Goal: Information Seeking & Learning: Learn about a topic

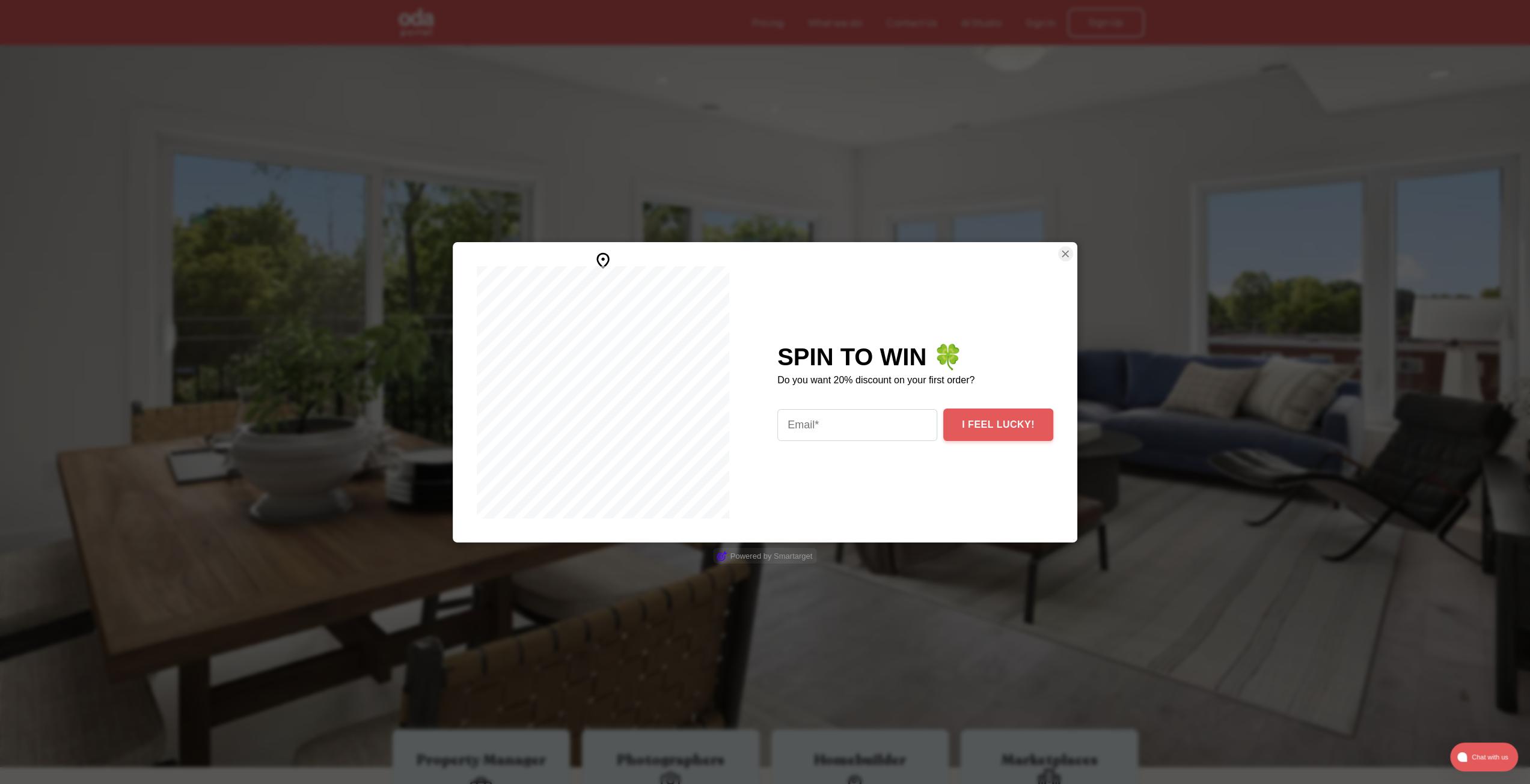
click at [1072, 252] on div "SPIN TO WIN 🍀 Do you want 20% discount on your first order? I FEEL LUCKY!" at bounding box center [915, 392] width 324 height 301
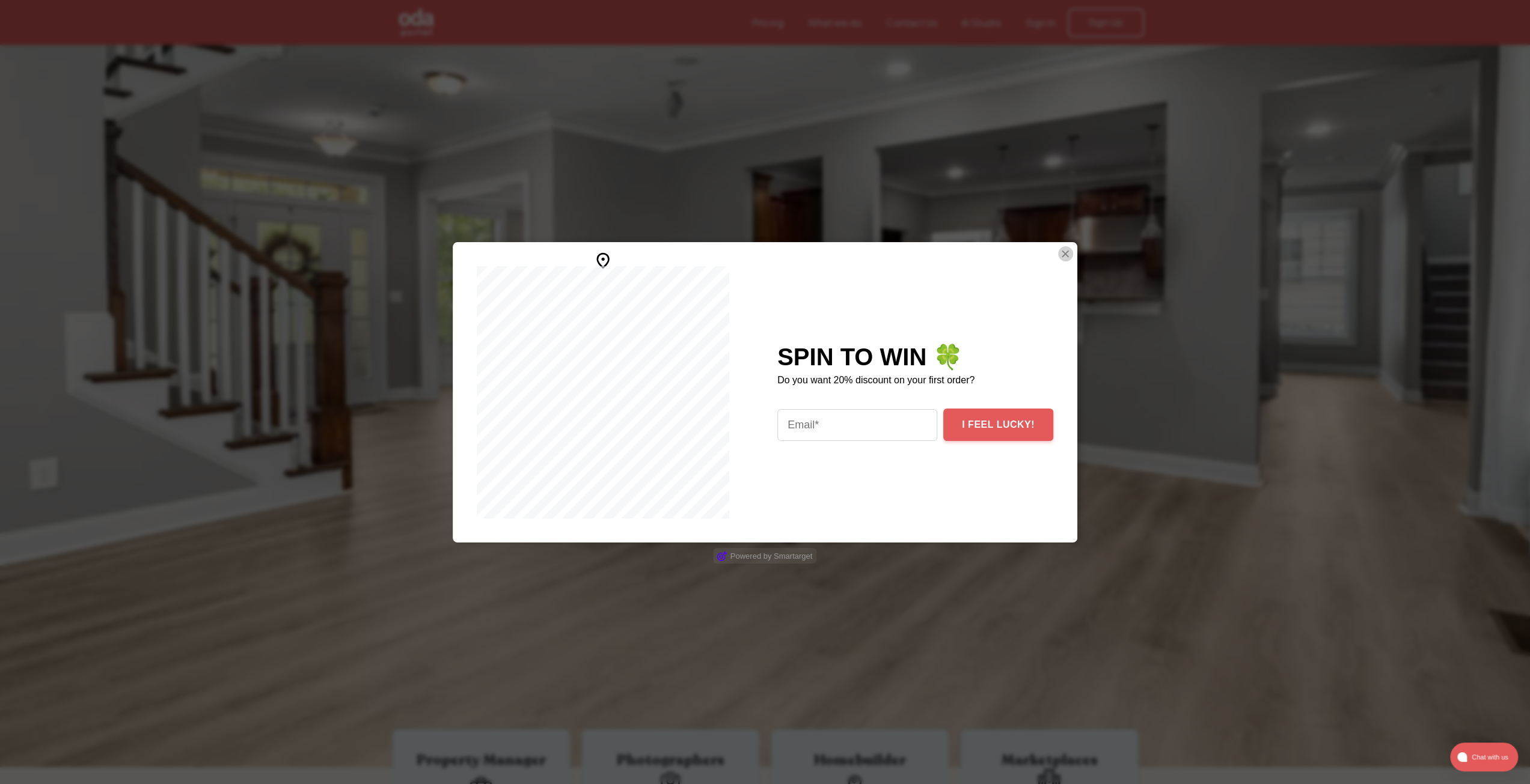
click at [1062, 252] on img "Close Smartarget Popup" at bounding box center [1065, 254] width 12 height 15
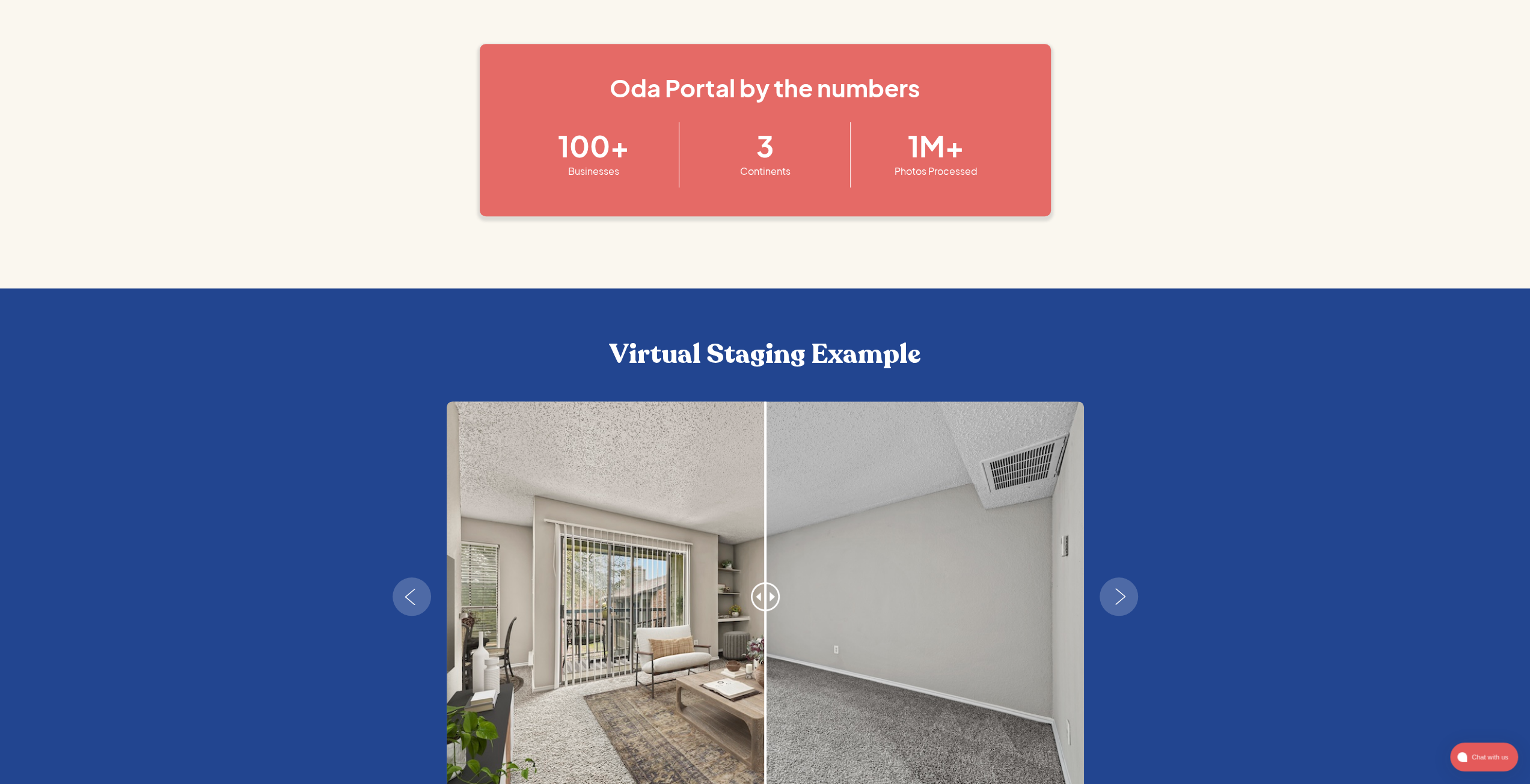
scroll to position [1082, 0]
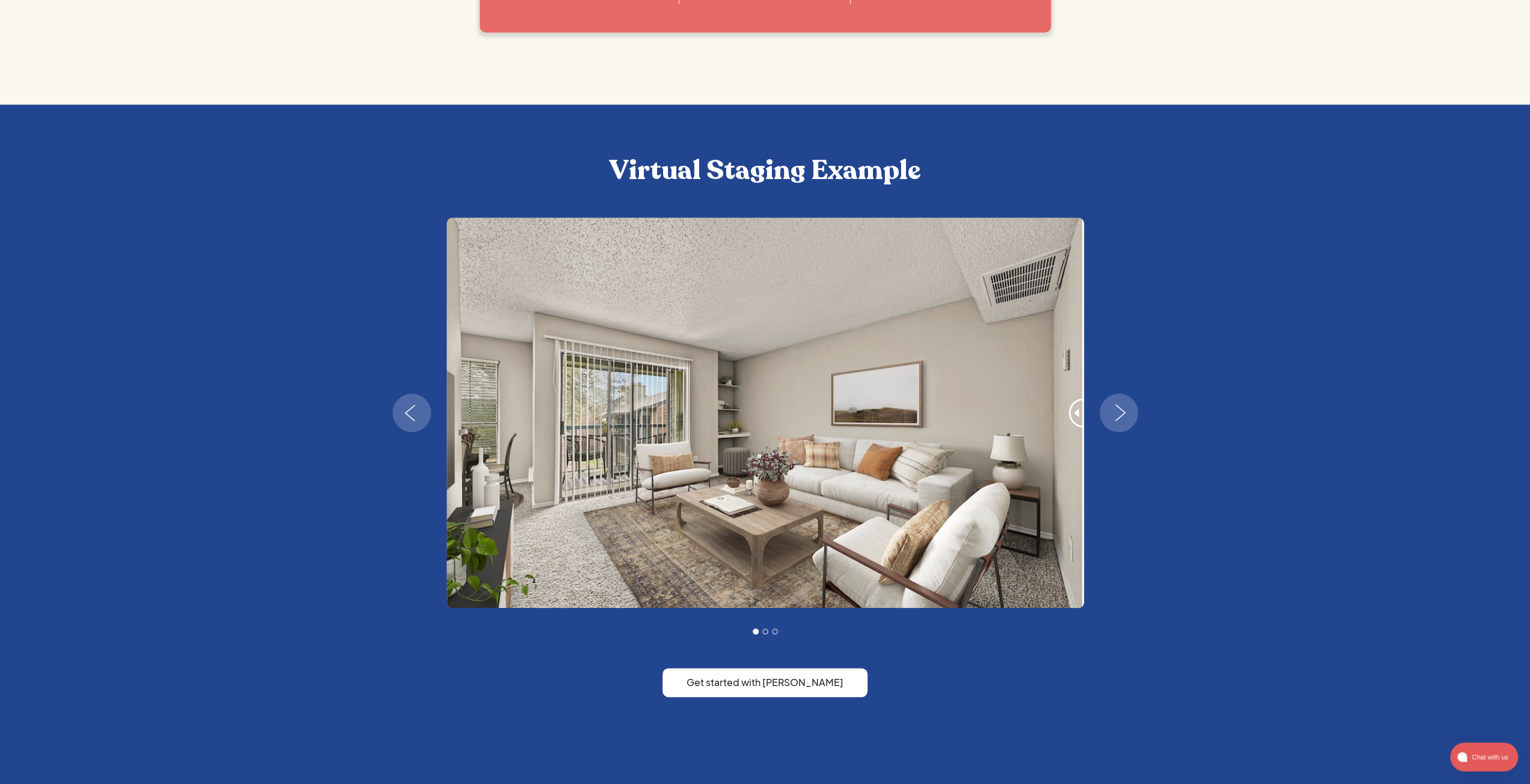
click at [1129, 414] on img "next slide" at bounding box center [1120, 412] width 35 height 17
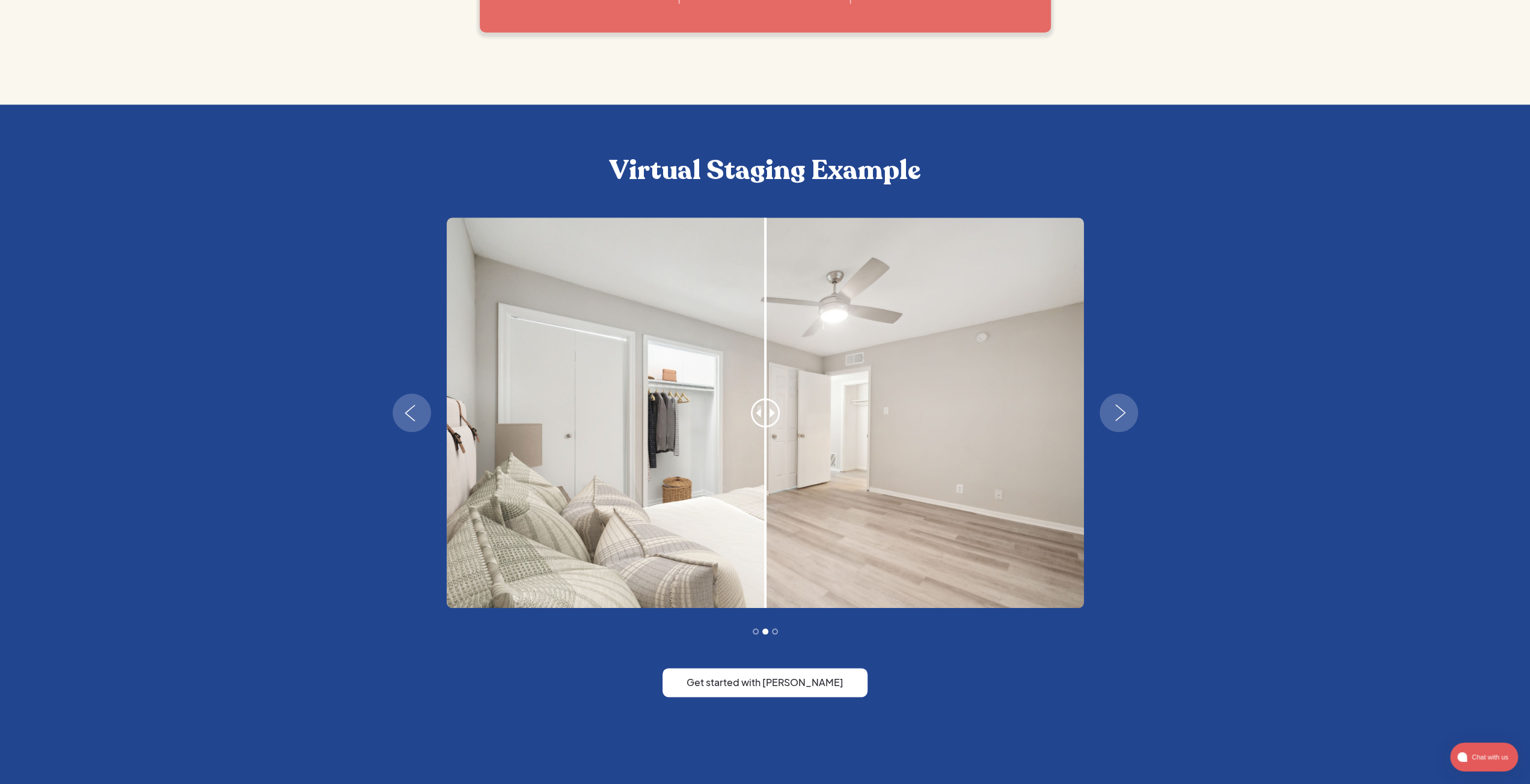
click at [1129, 414] on img "next slide" at bounding box center [1120, 412] width 35 height 17
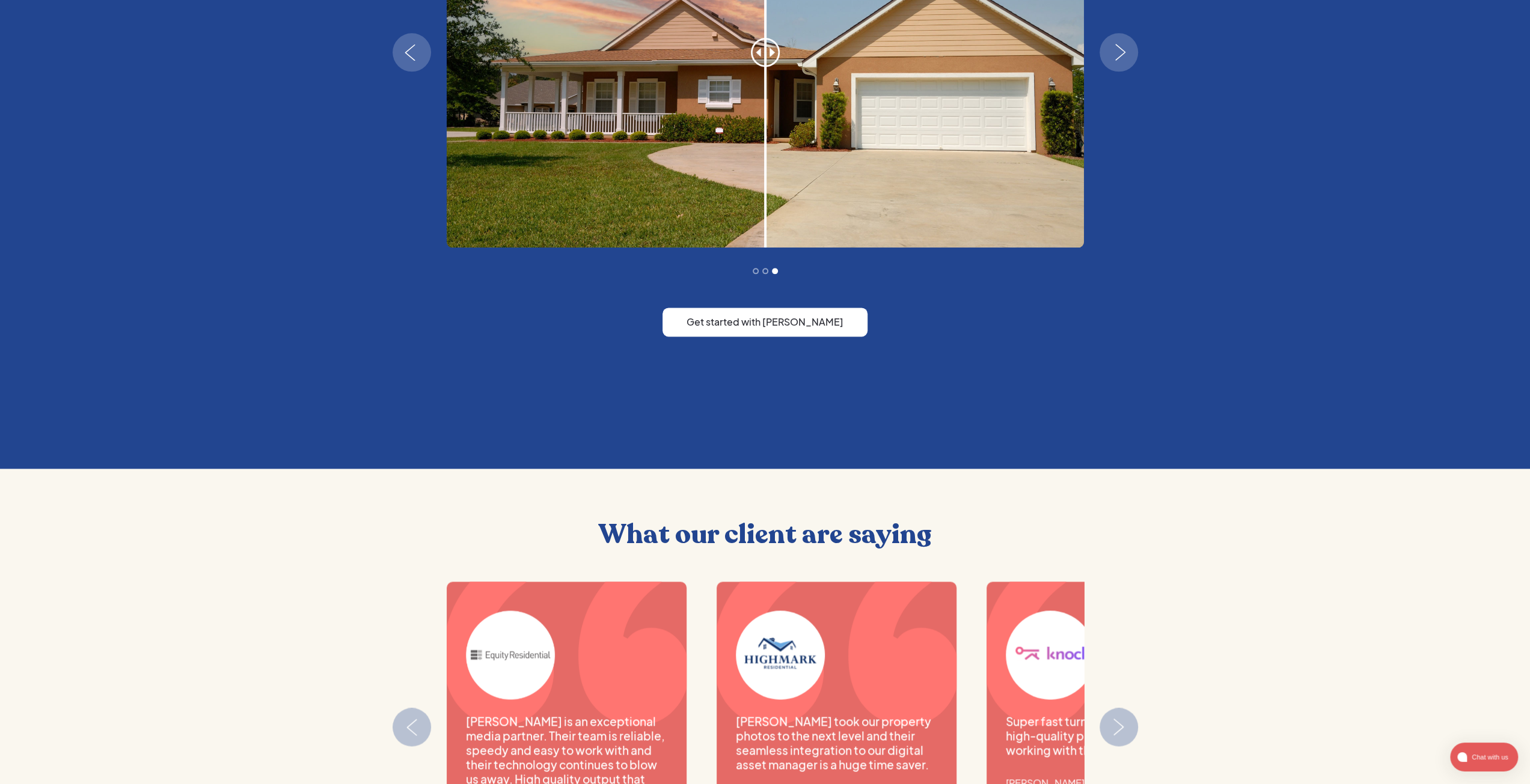
scroll to position [1742, 0]
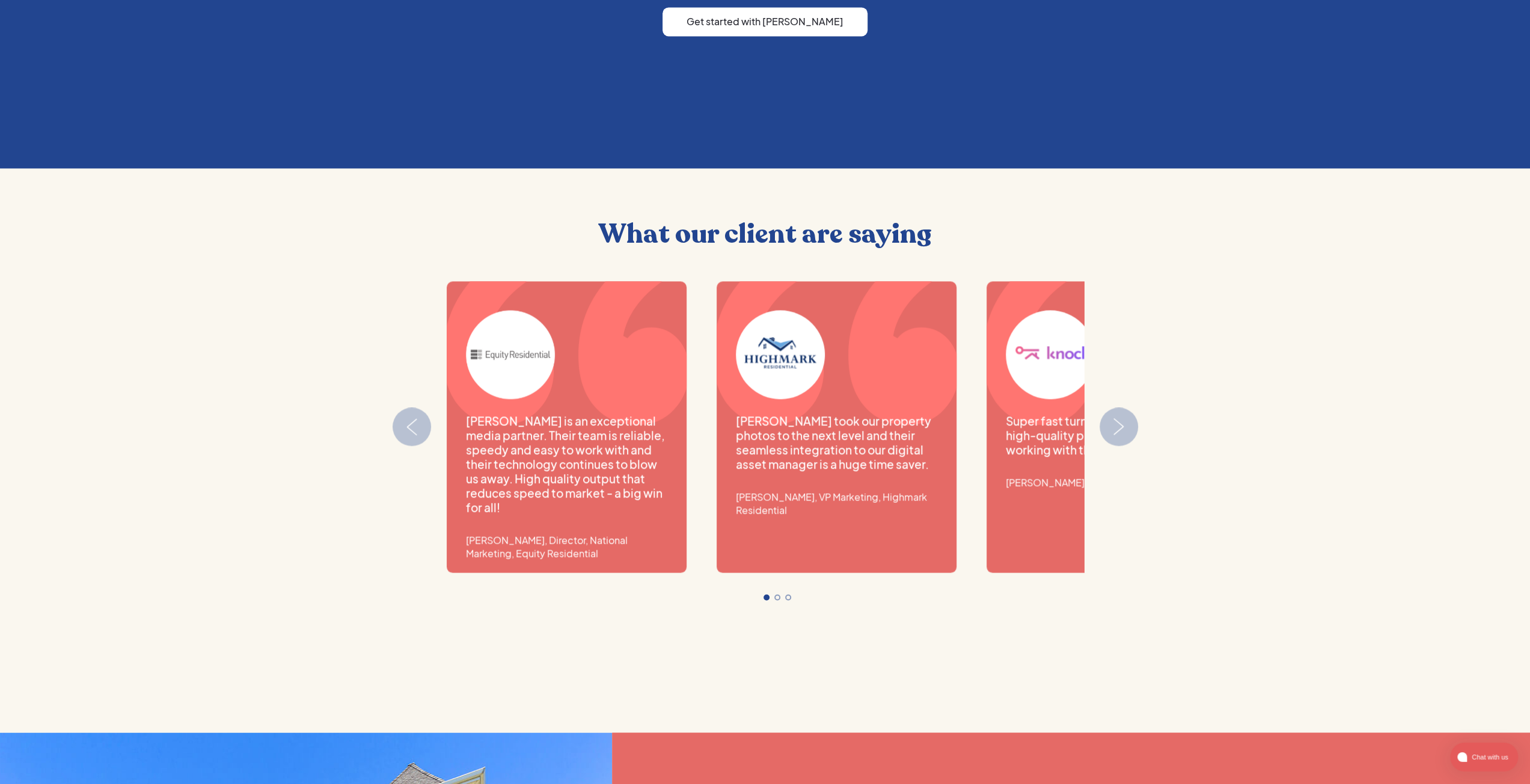
click at [1130, 415] on button "Next slide" at bounding box center [1119, 427] width 38 height 38
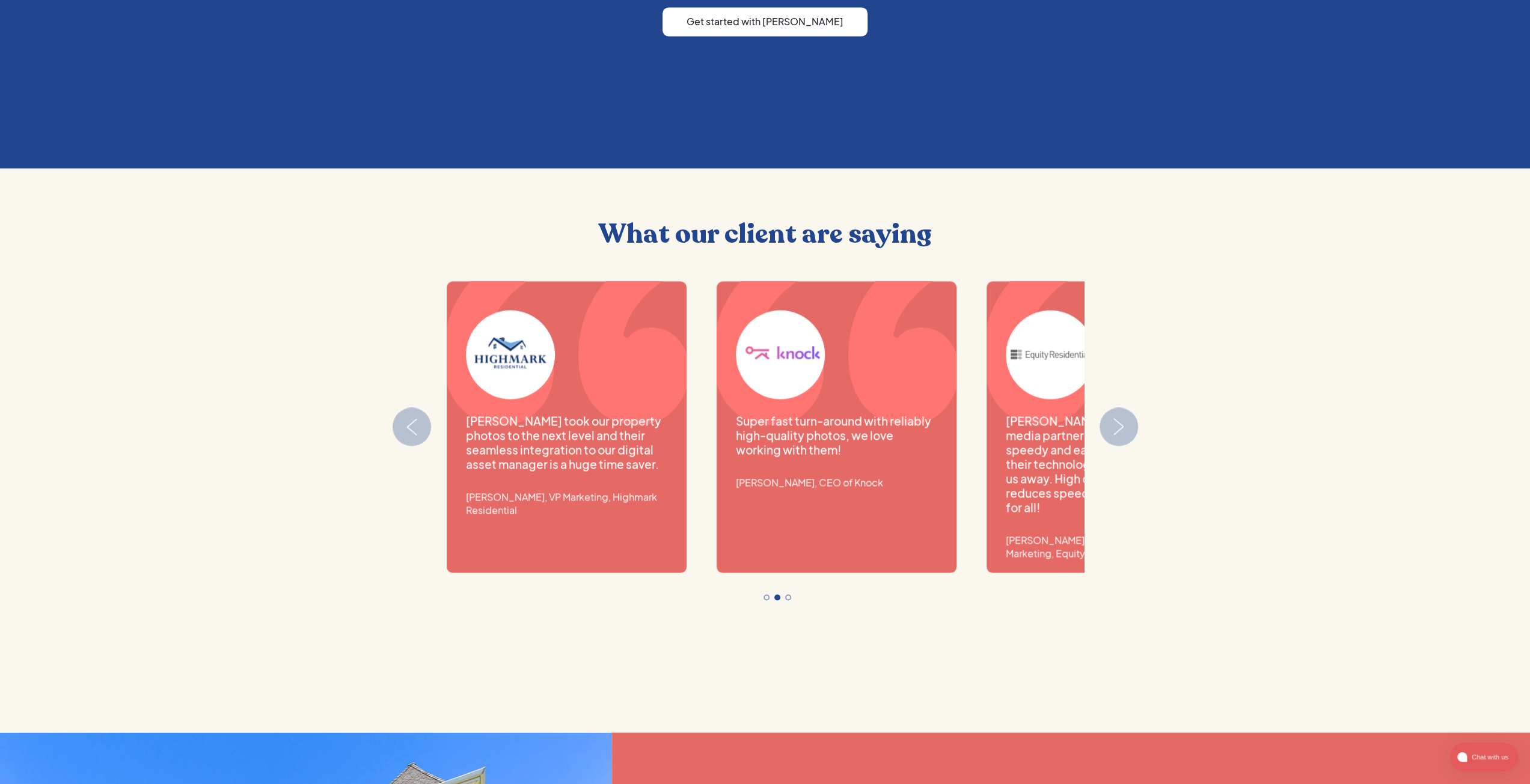
click at [1130, 415] on button "Next slide" at bounding box center [1119, 427] width 38 height 38
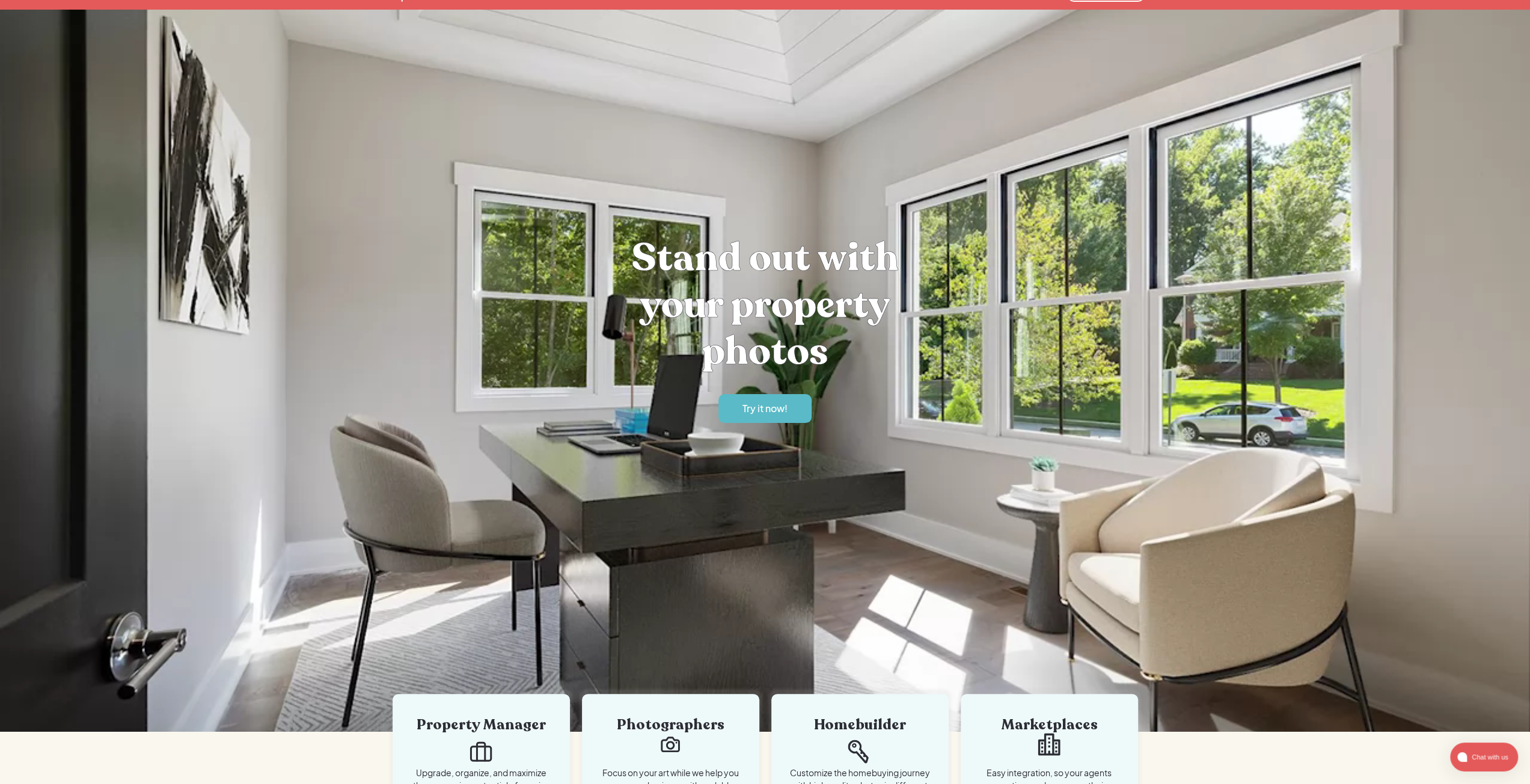
scroll to position [0, 0]
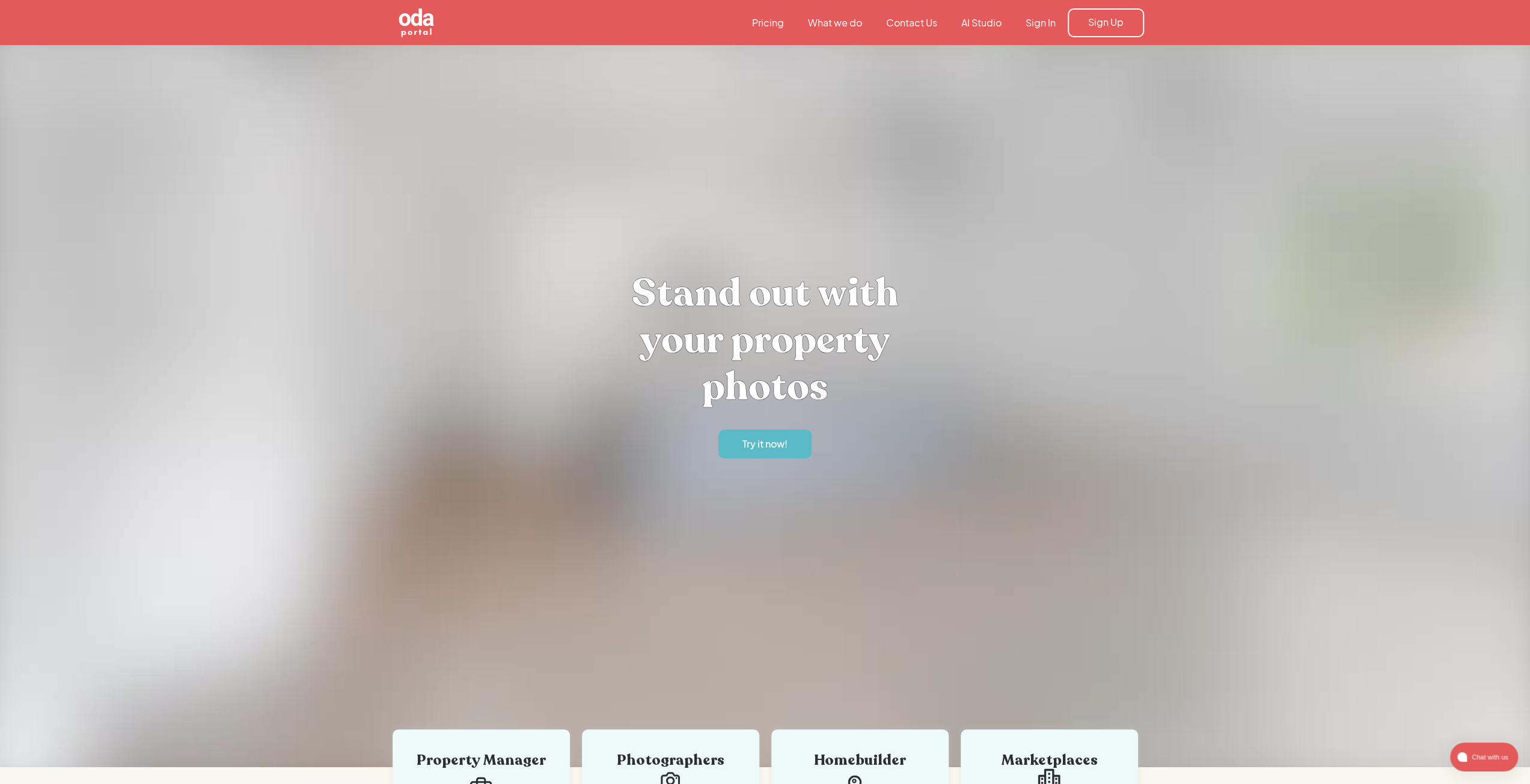
click at [834, 25] on link "What we do" at bounding box center [834, 22] width 78 height 13
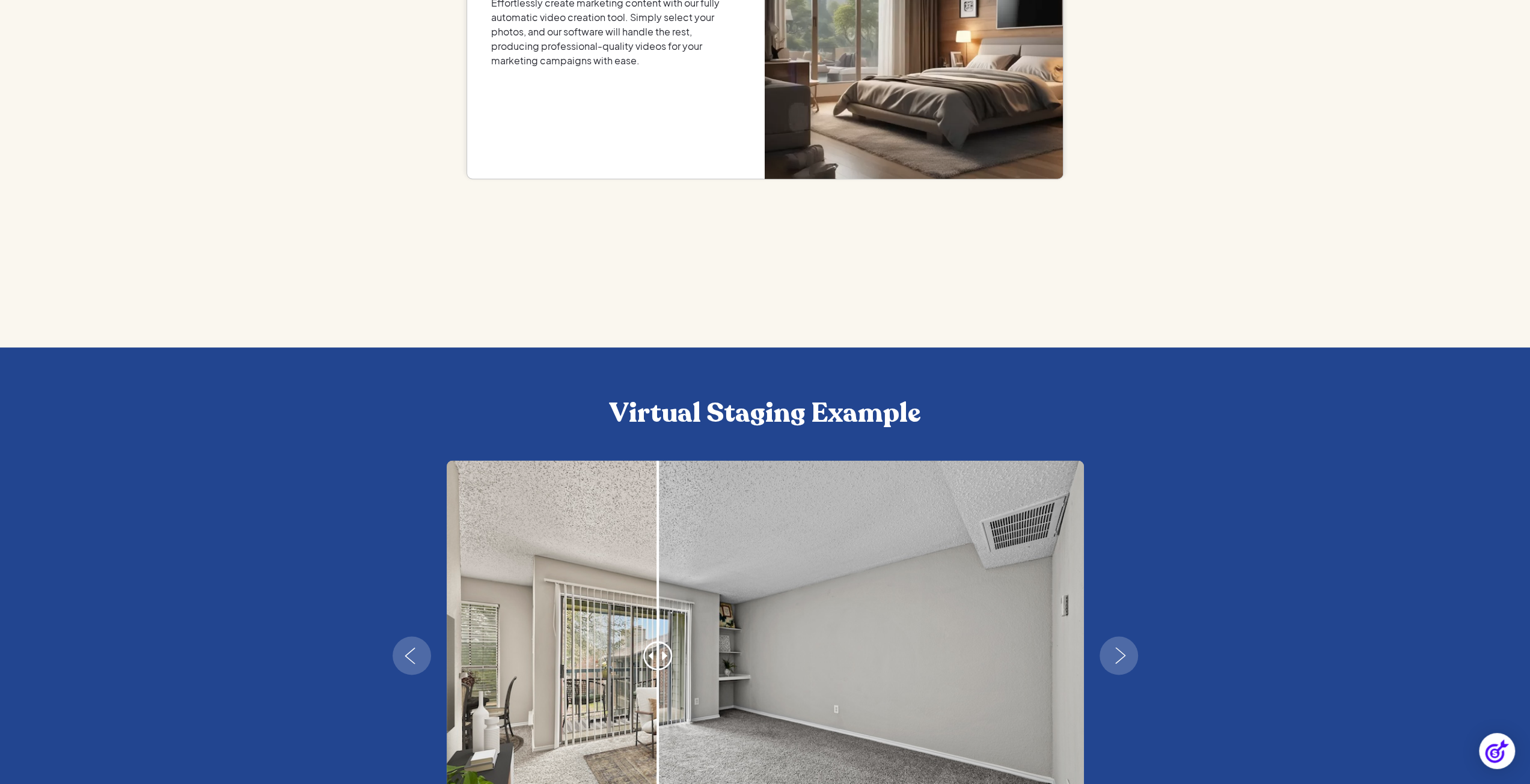
scroll to position [1922, 0]
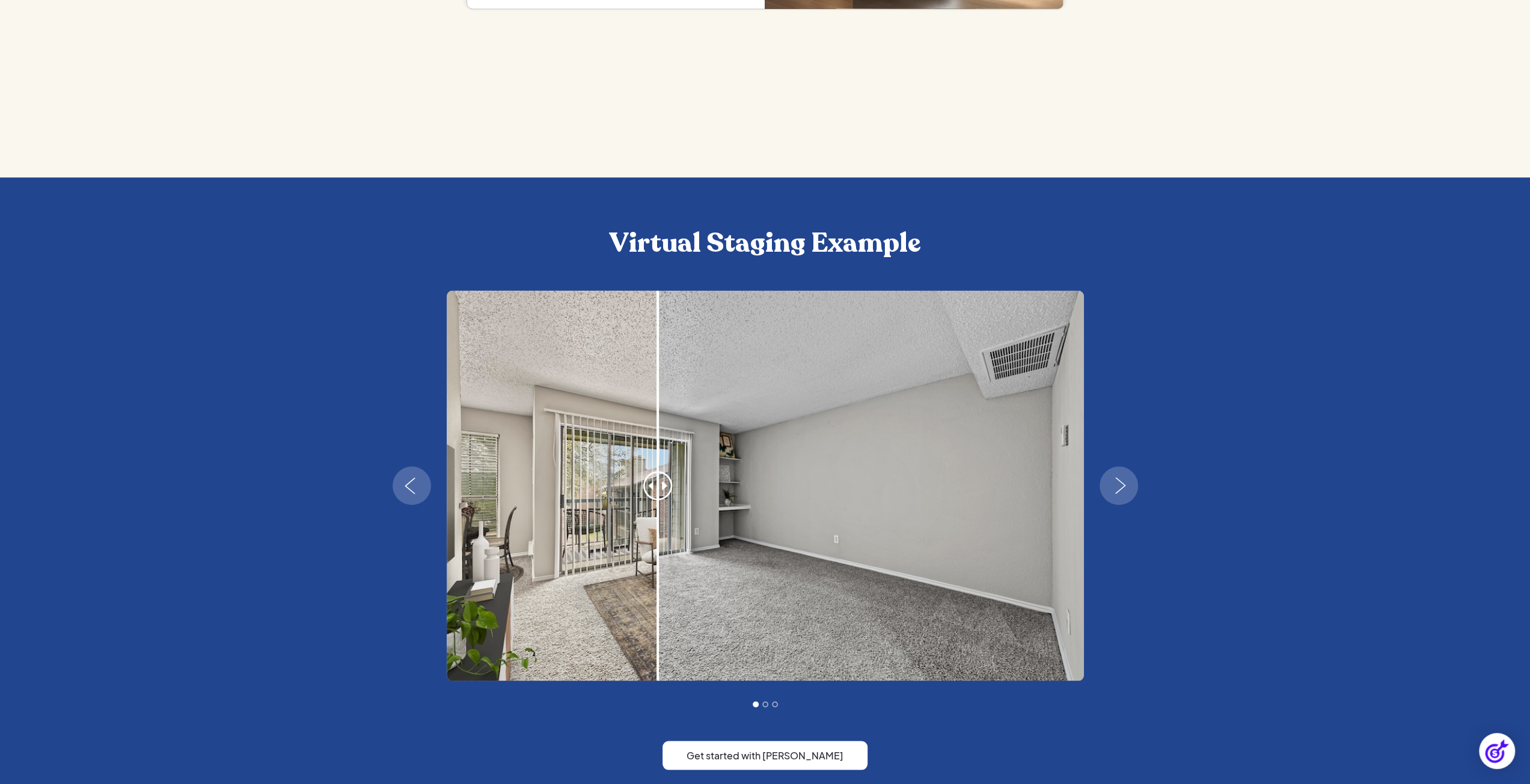
click at [1271, 444] on section "Virtual Staging Example Get started with Oda Portal" at bounding box center [765, 540] width 1530 height 725
click at [662, 490] on div "1 of 3" at bounding box center [657, 485] width 120 height 391
drag, startPoint x: 660, startPoint y: 490, endPoint x: 549, endPoint y: 490, distance: 111.0
click at [549, 490] on div "1 of 3" at bounding box center [765, 485] width 637 height 391
click at [637, 481] on div "1 of 3" at bounding box center [657, 485] width 120 height 391
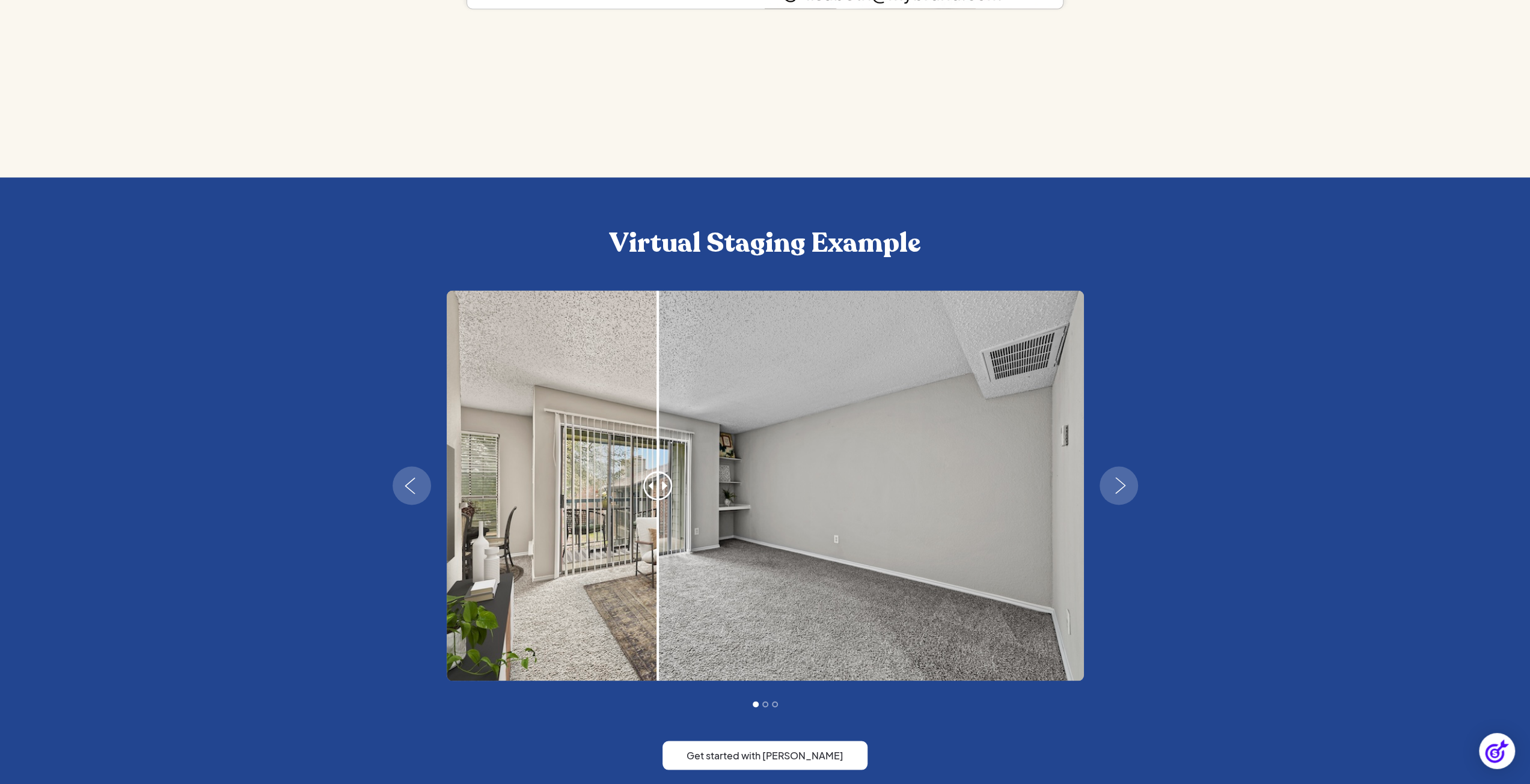
click at [1128, 490] on img "next slide" at bounding box center [1120, 485] width 35 height 17
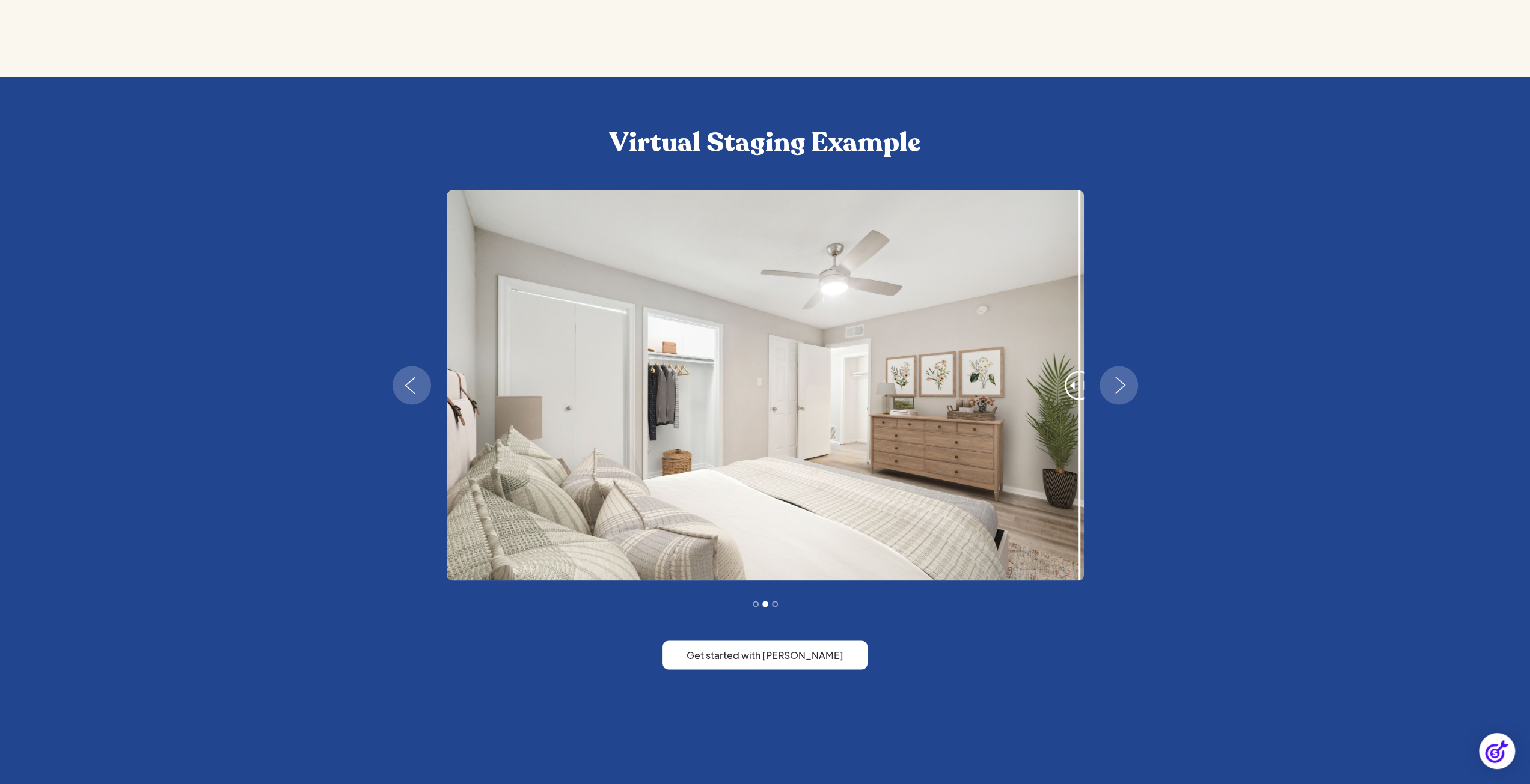
scroll to position [2169, 0]
